Goal: Navigation & Orientation: Find specific page/section

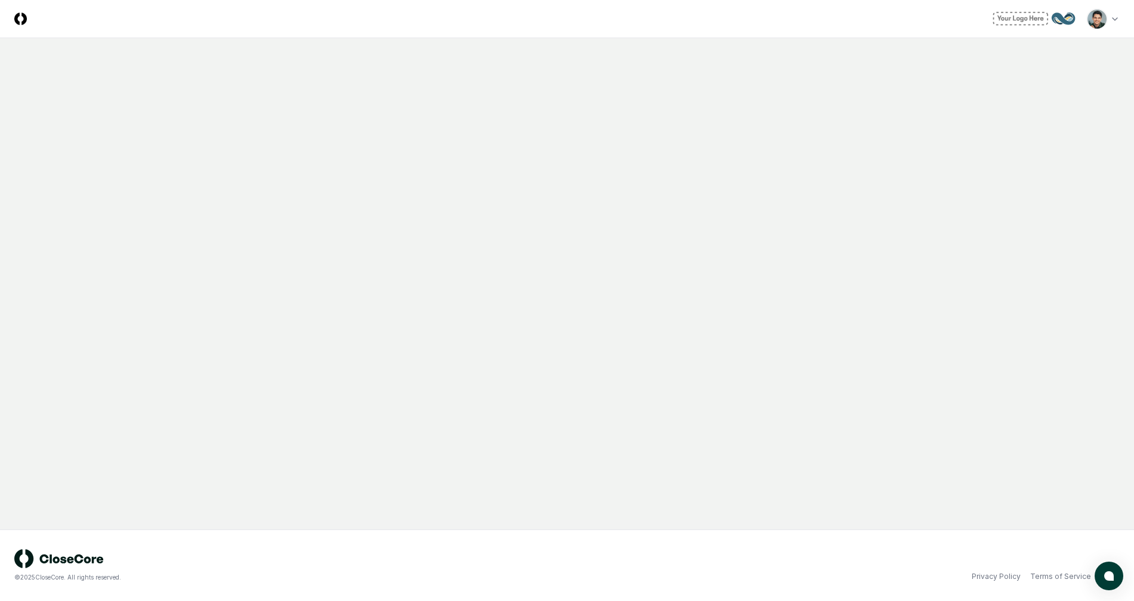
click at [1092, 17] on html "CloseCore Toggle navigation menu Toggle user menu © 2025 CloseCore. All rights …" at bounding box center [567, 300] width 1134 height 601
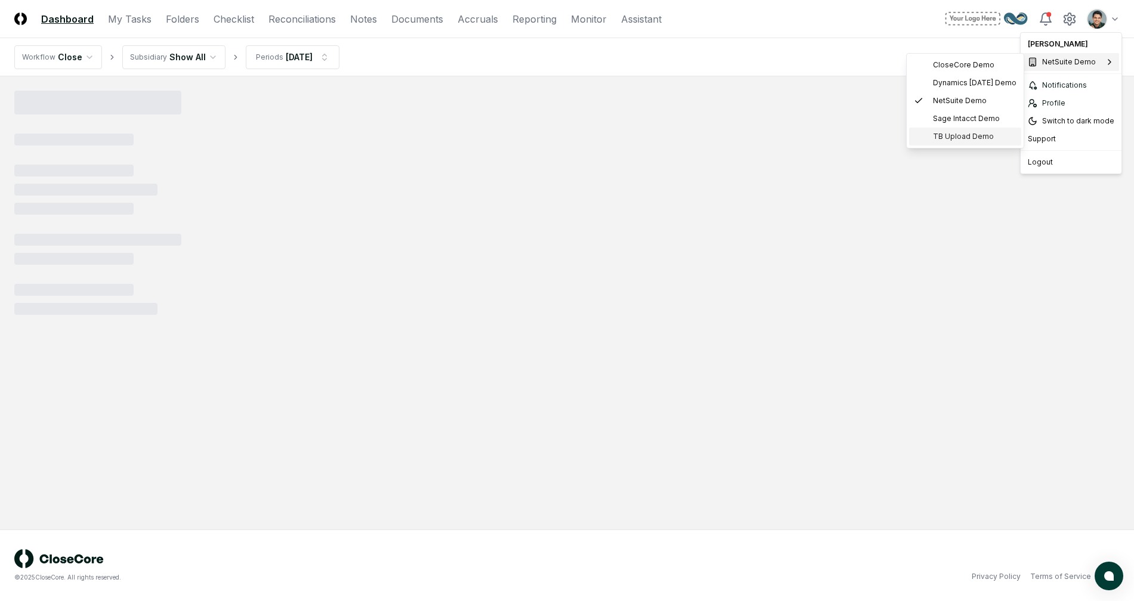
click at [948, 129] on div "TB Upload Demo" at bounding box center [965, 137] width 112 height 18
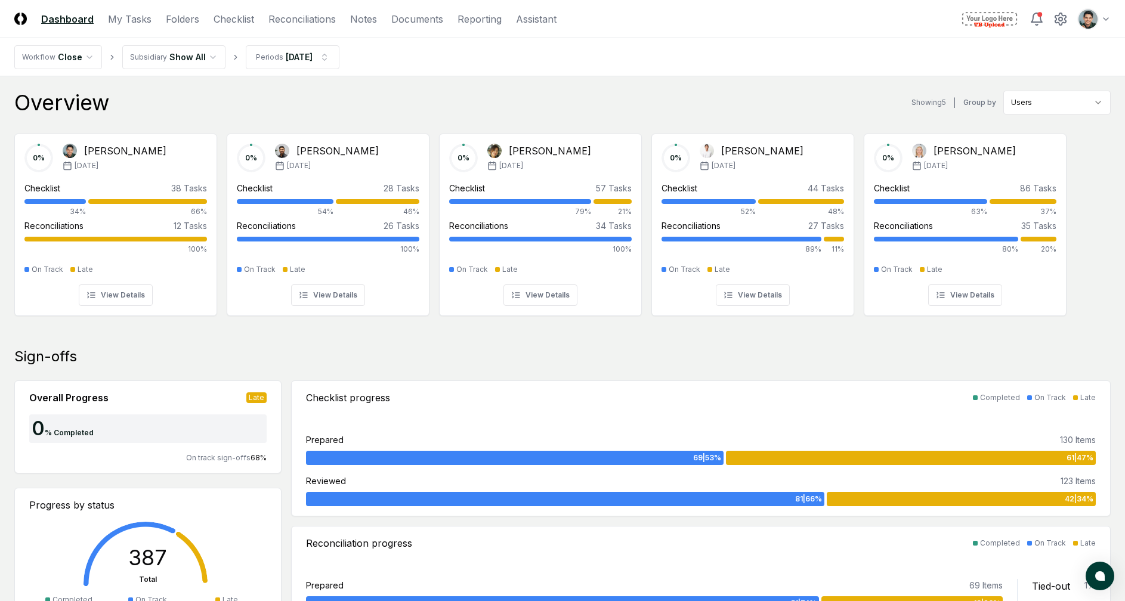
click at [783, 33] on header "CloseCore Dashboard My Tasks Folders Checklist Reconciliations Notes Documents …" at bounding box center [562, 19] width 1125 height 38
